Goal: Task Accomplishment & Management: Manage account settings

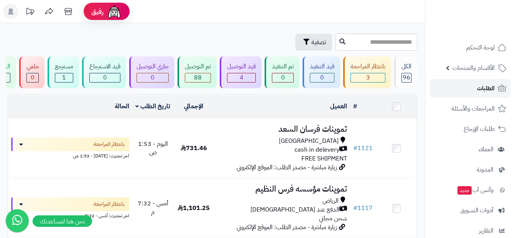
click at [500, 85] on icon at bounding box center [501, 88] width 9 height 9
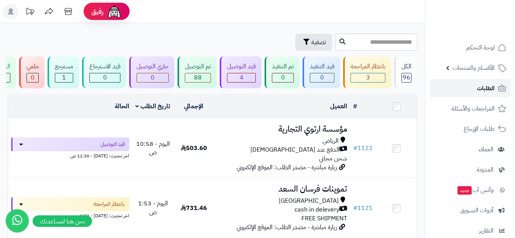
click at [477, 92] on link "الطلبات" at bounding box center [470, 88] width 81 height 18
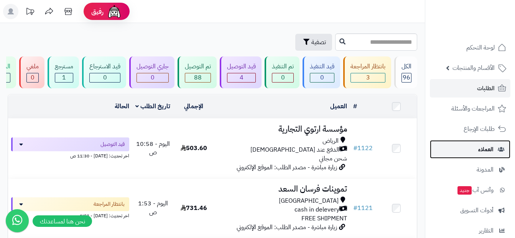
click at [490, 151] on span "العملاء" at bounding box center [485, 149] width 15 height 11
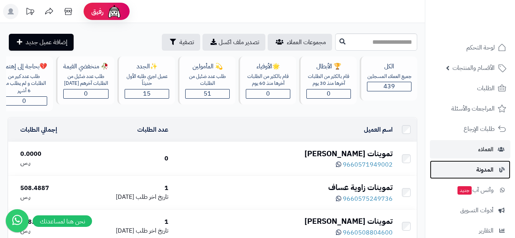
click at [494, 178] on link "المدونة" at bounding box center [470, 169] width 81 height 18
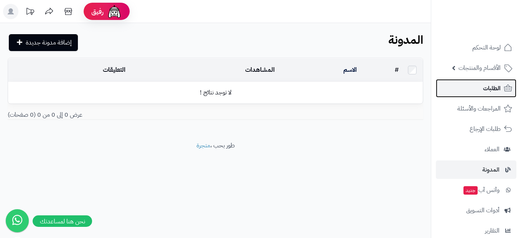
click at [441, 92] on link "الطلبات" at bounding box center [476, 88] width 81 height 18
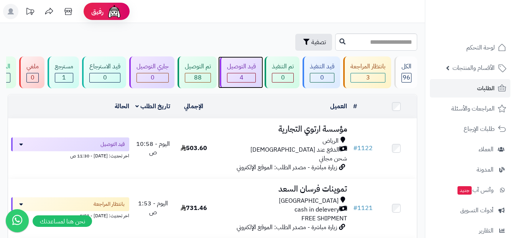
click at [235, 72] on div "قيد التوصيل 4" at bounding box center [241, 72] width 42 height 32
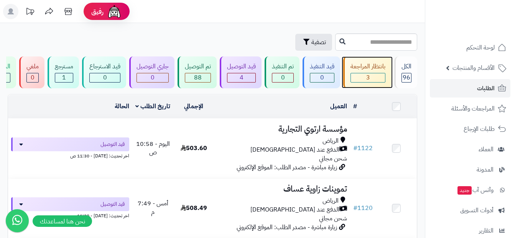
click at [379, 74] on div "3" at bounding box center [368, 77] width 34 height 9
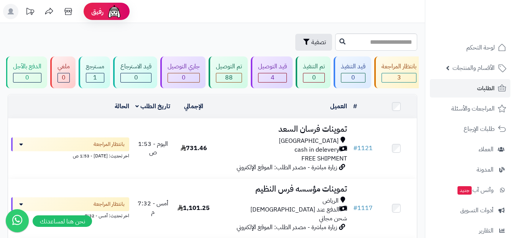
scroll to position [0, -32]
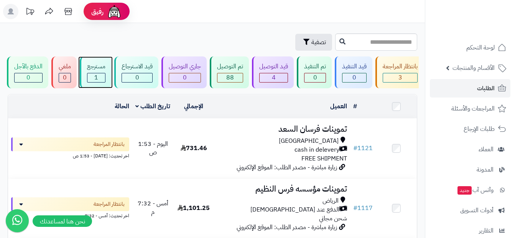
click at [102, 77] on div "1" at bounding box center [96, 77] width 18 height 9
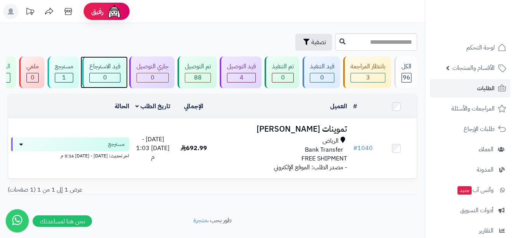
drag, startPoint x: 0, startPoint y: 0, endPoint x: 102, endPoint y: 77, distance: 128.1
click at [102, 77] on div "0" at bounding box center [105, 77] width 30 height 9
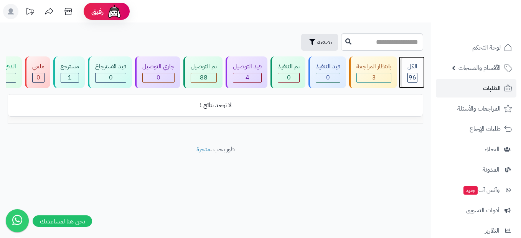
click at [409, 73] on span "96" at bounding box center [412, 77] width 8 height 9
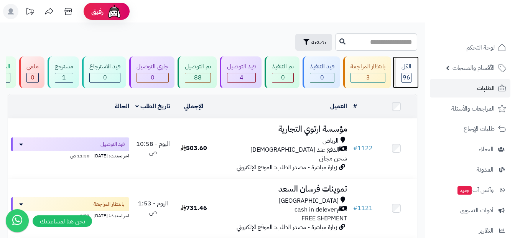
drag, startPoint x: 0, startPoint y: 0, endPoint x: 411, endPoint y: 70, distance: 416.5
click at [411, 70] on div "الكل" at bounding box center [406, 66] width 10 height 9
click at [408, 71] on div "الكل 96" at bounding box center [405, 72] width 23 height 32
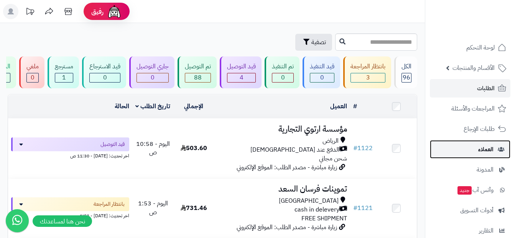
click at [492, 147] on span "العملاء" at bounding box center [485, 149] width 15 height 11
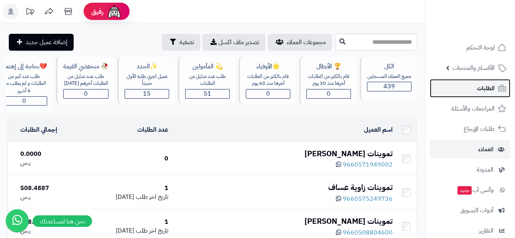
click at [488, 94] on link "الطلبات" at bounding box center [470, 88] width 81 height 18
